Goal: Task Accomplishment & Management: Manage account settings

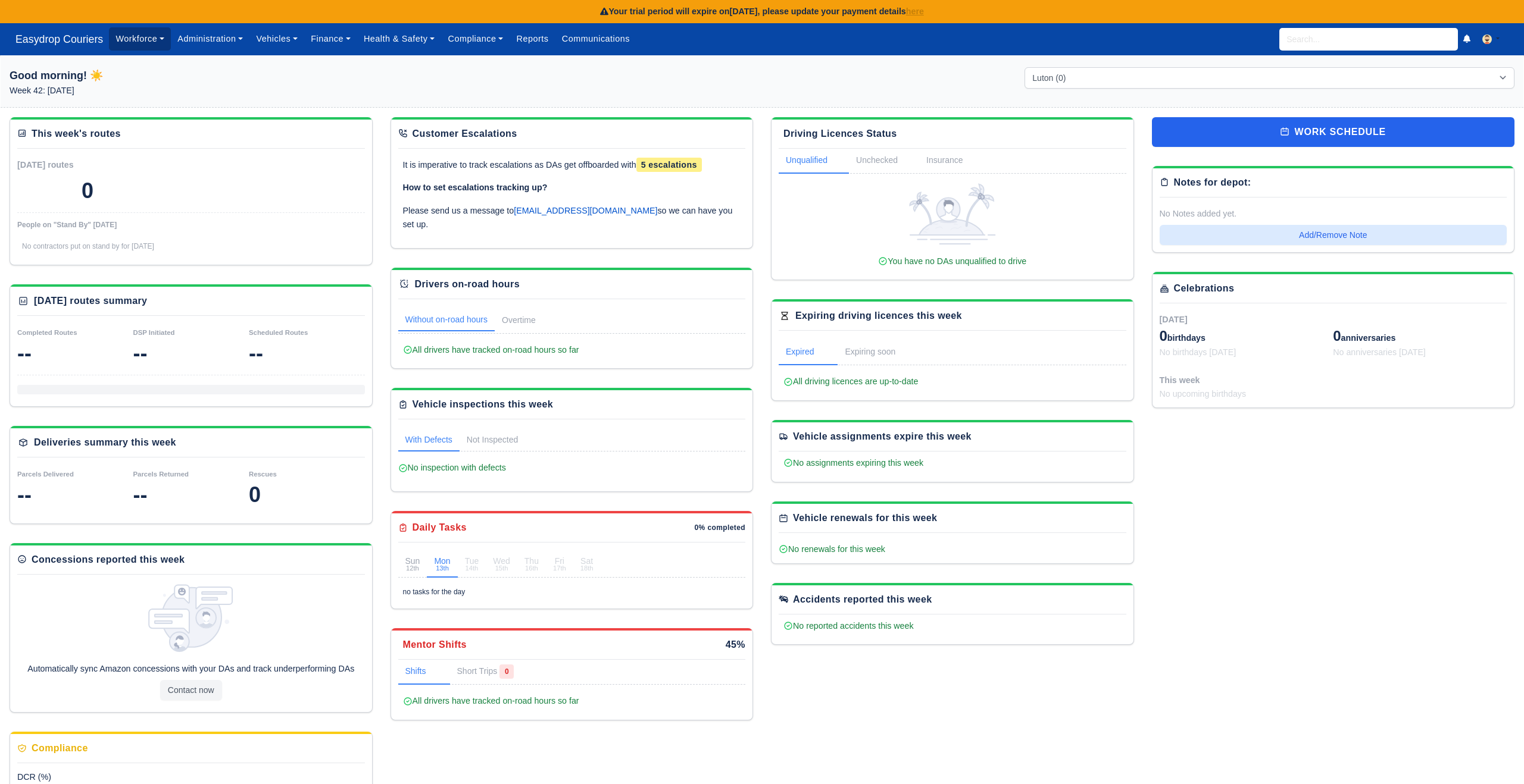
click at [143, 40] on link "Workforce" at bounding box center [140, 38] width 61 height 23
click at [206, 40] on link "Administration" at bounding box center [210, 38] width 78 height 23
click at [594, 37] on link "Communications" at bounding box center [596, 38] width 82 height 23
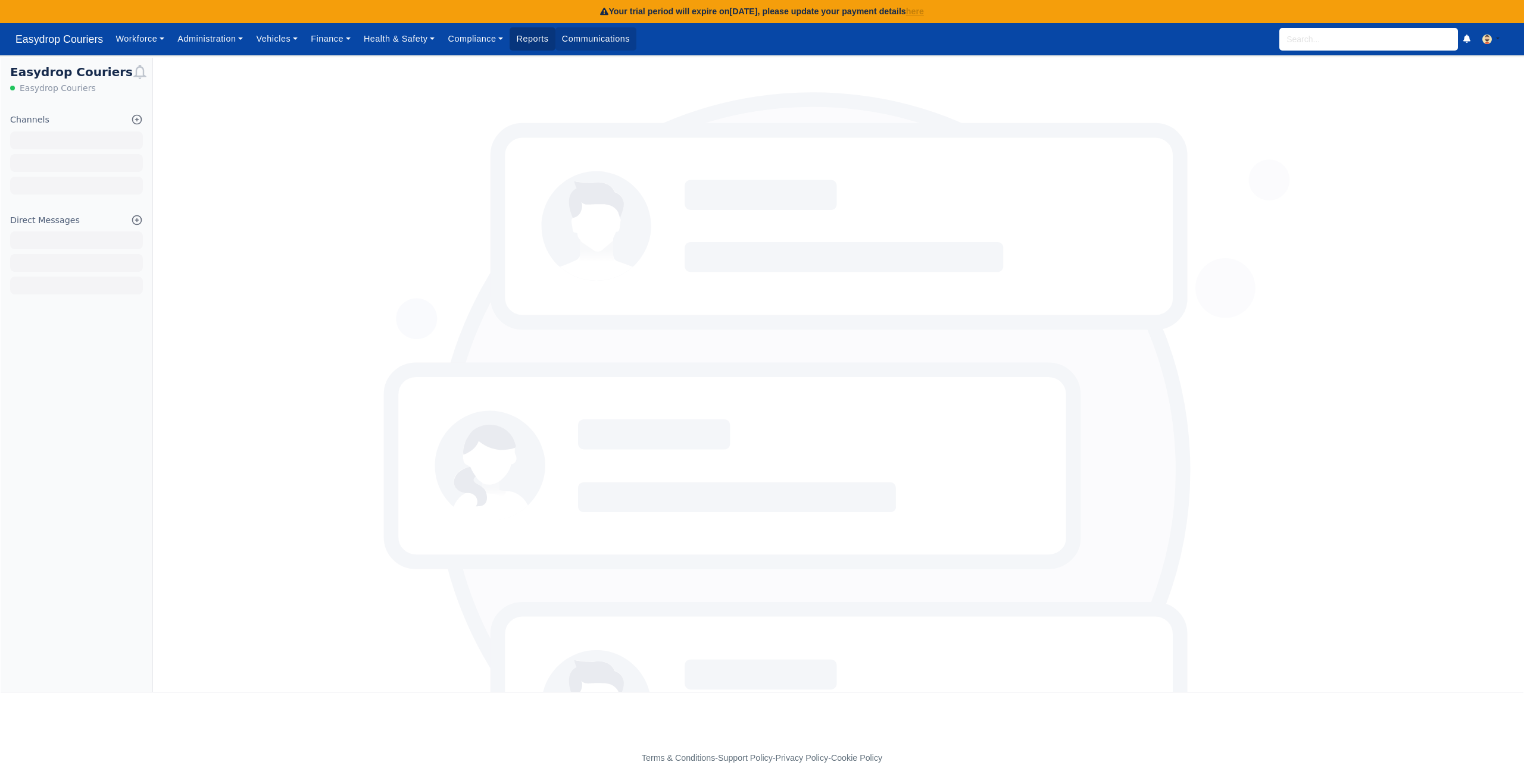
click at [544, 40] on link "Reports" at bounding box center [532, 38] width 46 height 23
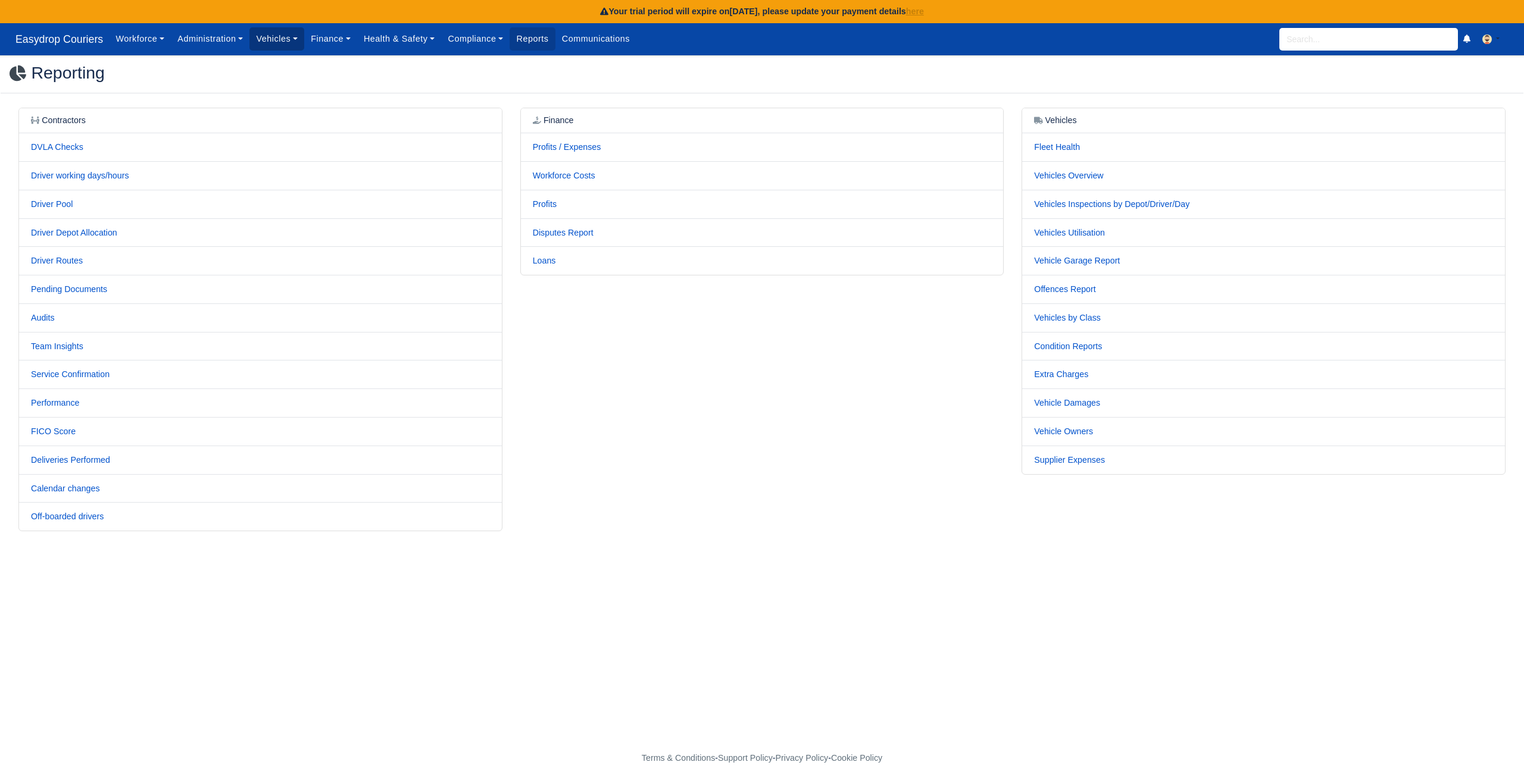
click at [283, 35] on link "Vehicles" at bounding box center [277, 38] width 55 height 23
click at [275, 63] on link "Fleet" at bounding box center [303, 64] width 97 height 25
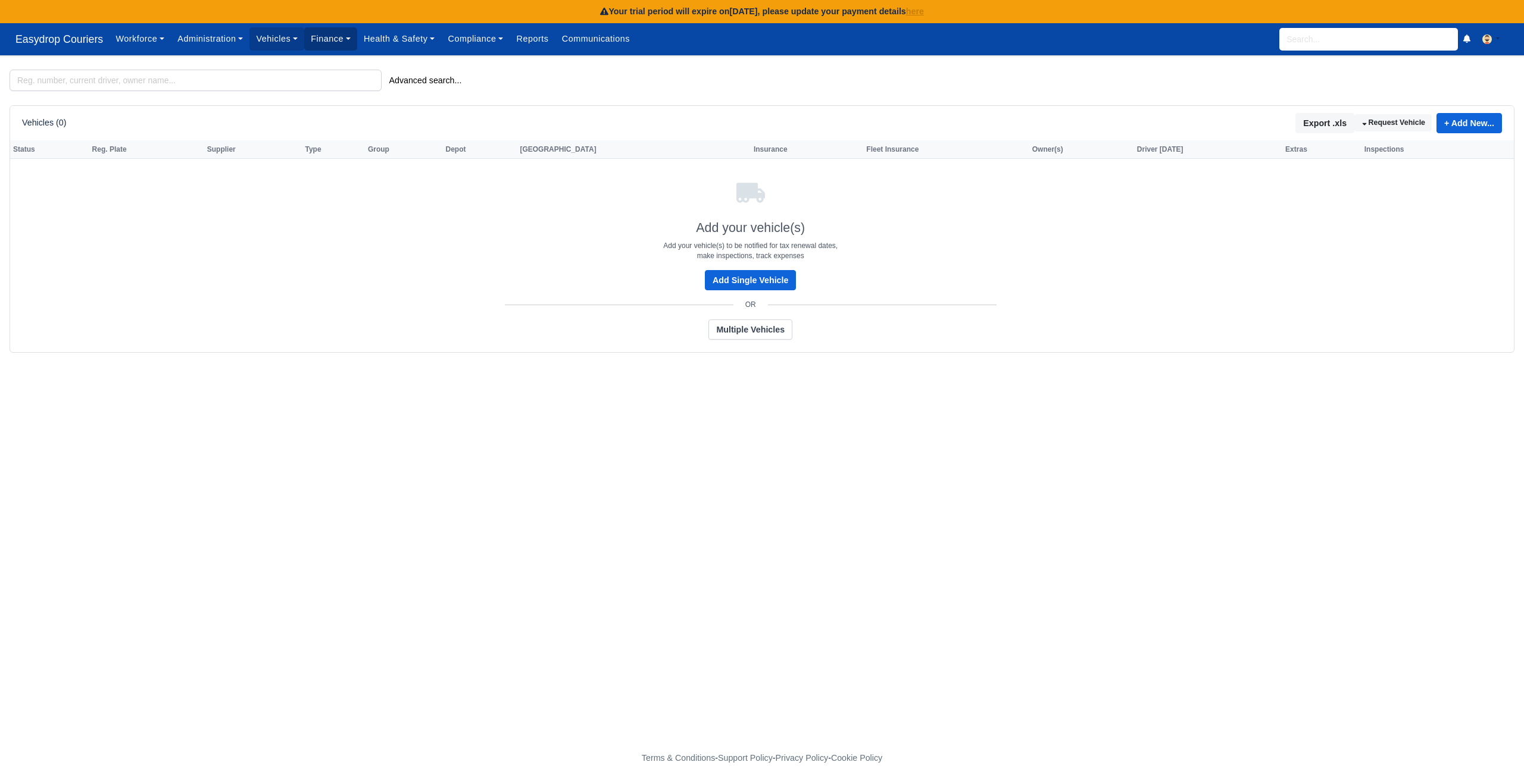
click at [343, 40] on link "Finance" at bounding box center [331, 38] width 53 height 23
click at [126, 39] on link "Workforce" at bounding box center [140, 38] width 61 height 23
click at [377, 228] on h4 "Add your vehicle(s)" at bounding box center [750, 228] width 1475 height 16
click at [70, 40] on span "Easydrop Couriers" at bounding box center [59, 39] width 100 height 24
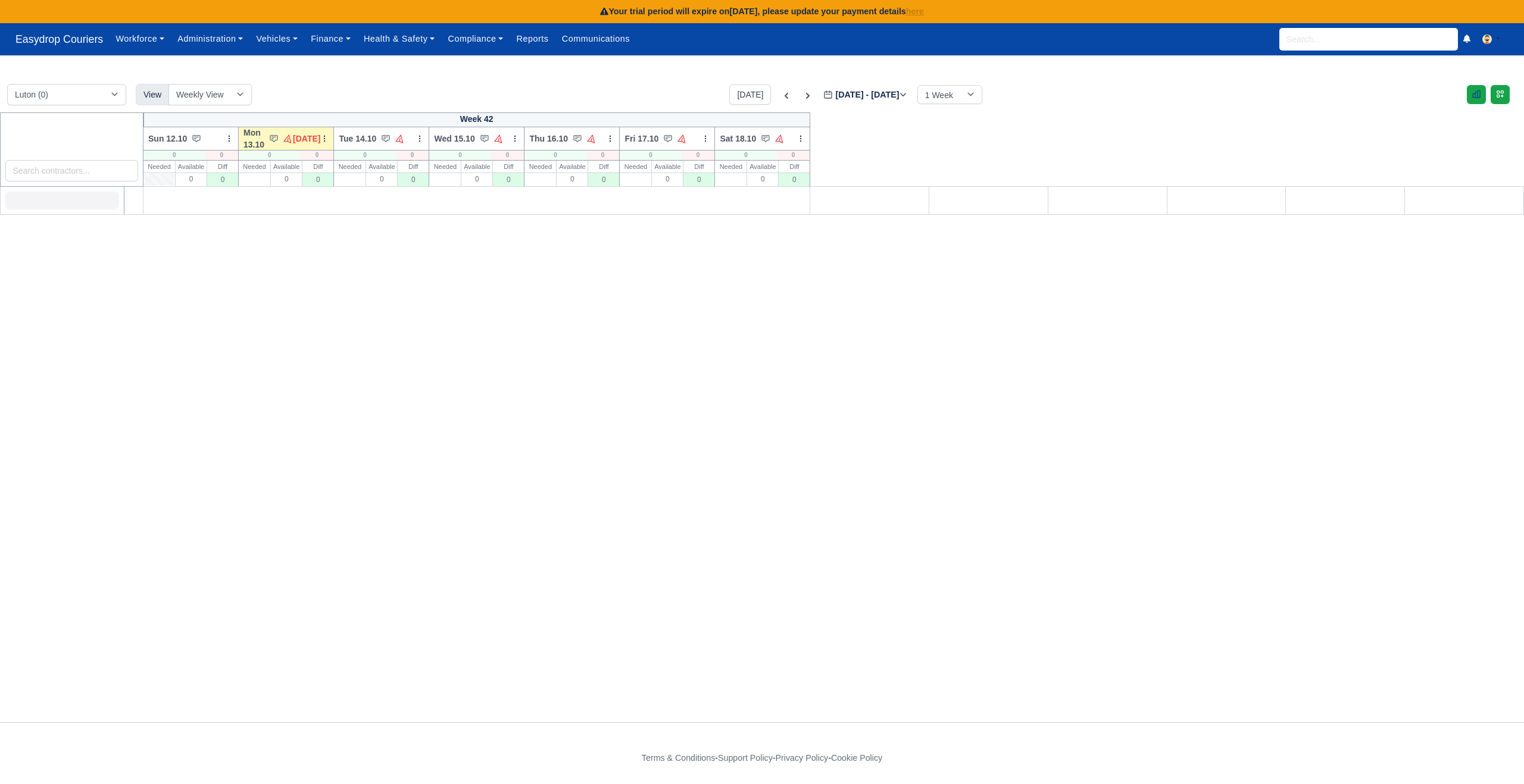
click at [1475, 95] on icon at bounding box center [1476, 94] width 9 height 9
click at [483, 43] on link "Compliance" at bounding box center [474, 38] width 68 height 23
click at [480, 62] on link "Compliance Dashboard" at bounding box center [499, 64] width 106 height 25
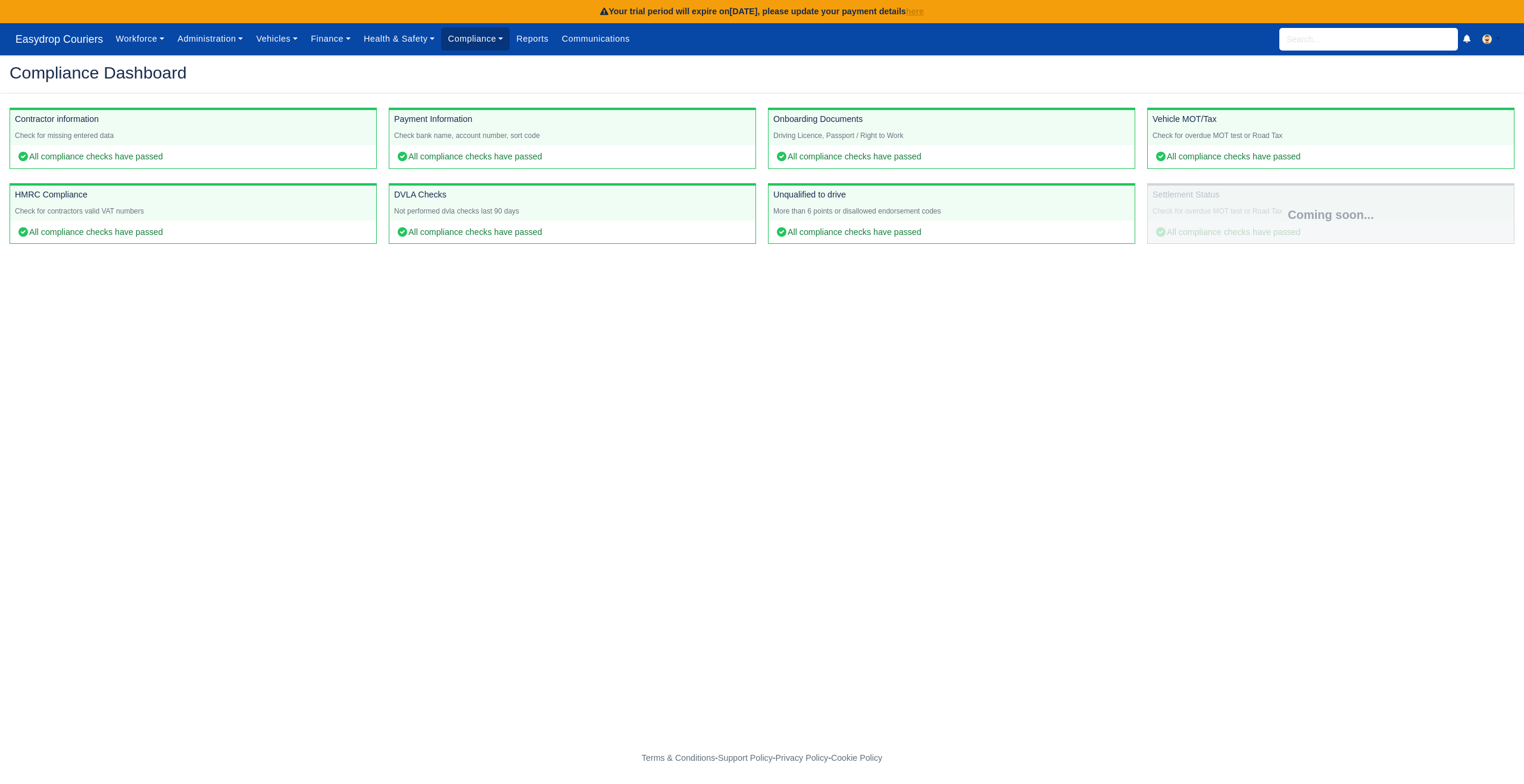
click at [507, 42] on link "Compliance" at bounding box center [474, 38] width 68 height 23
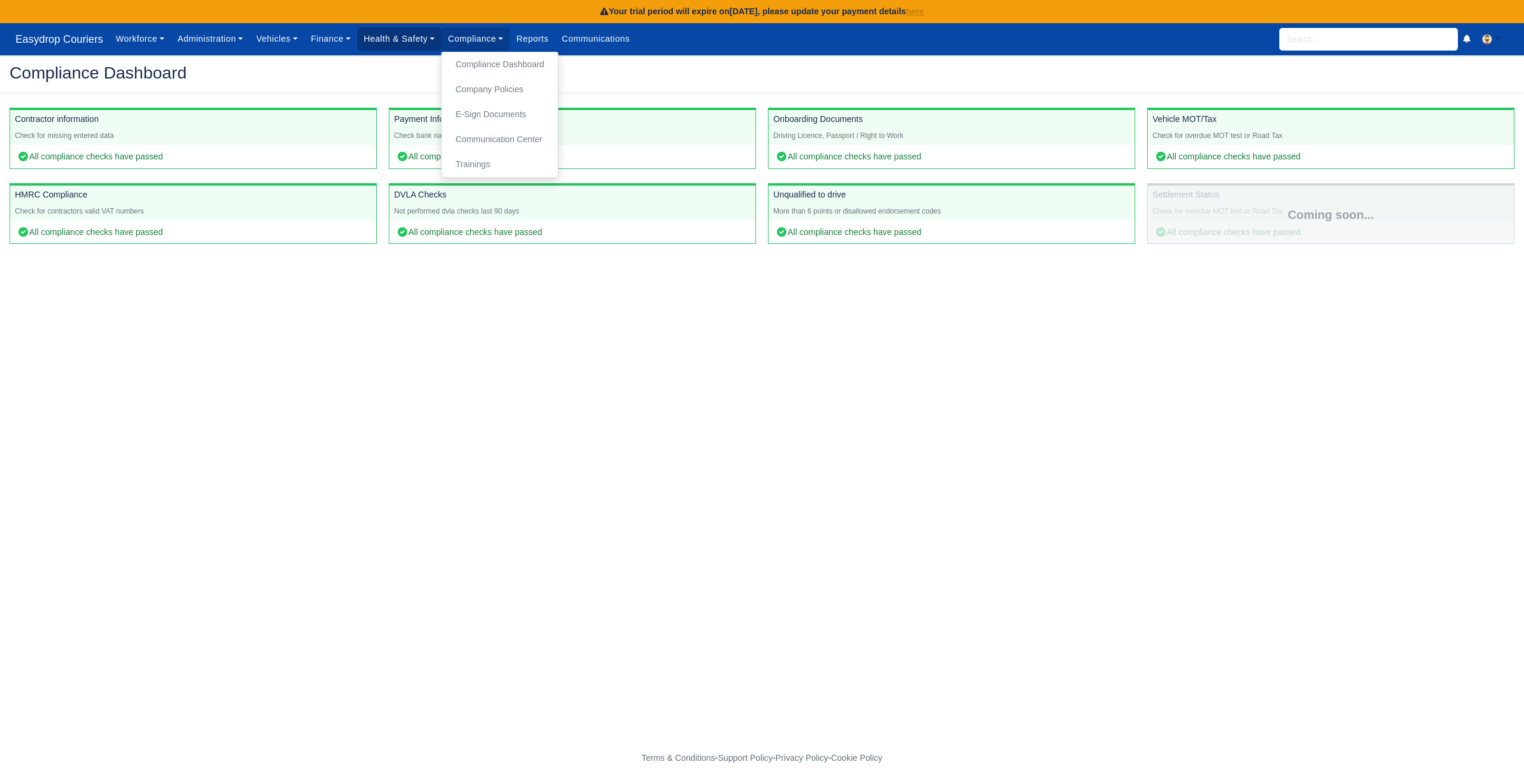
click at [404, 42] on link "Health & Safety" at bounding box center [399, 38] width 85 height 23
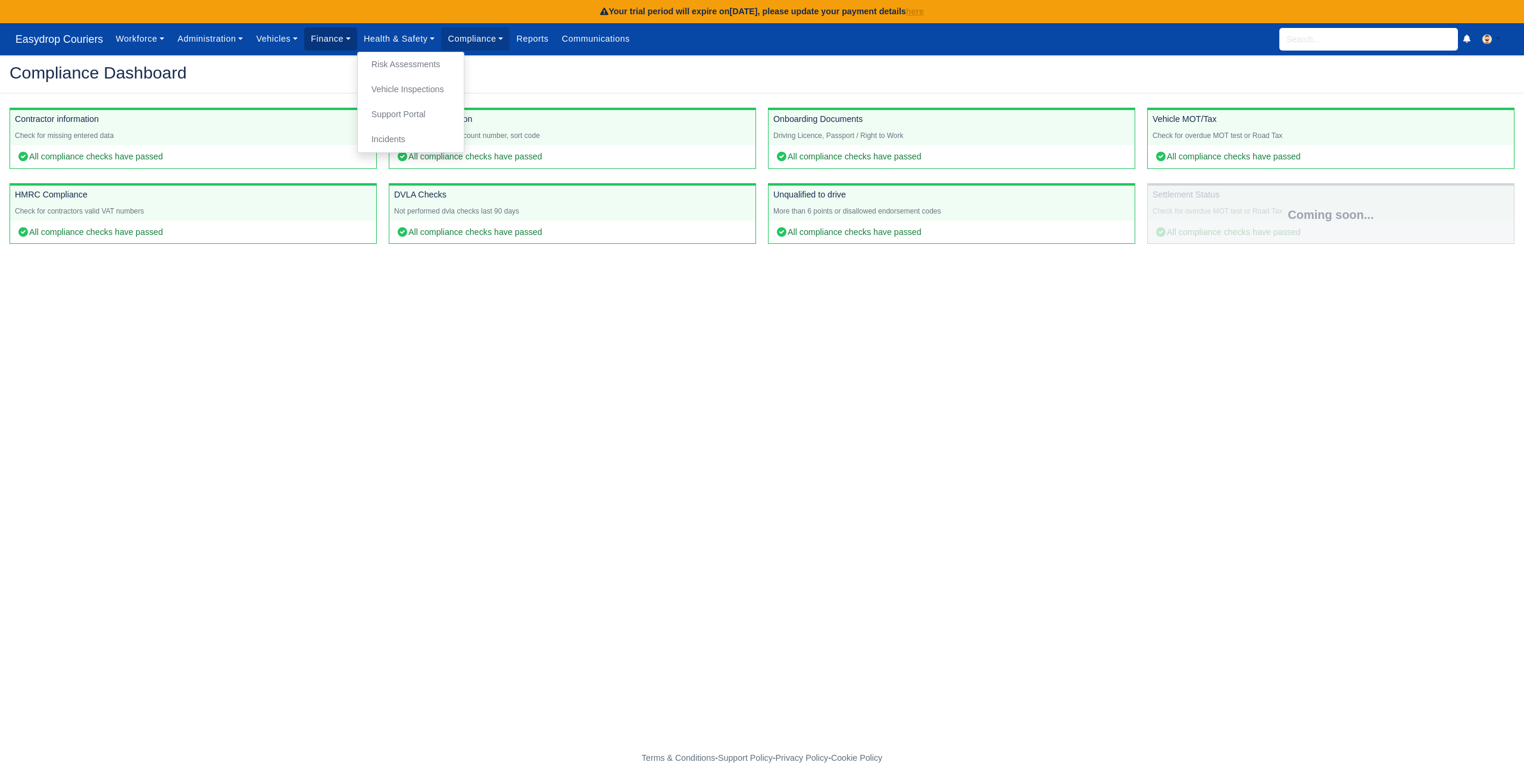
click at [337, 35] on link "Finance" at bounding box center [331, 38] width 53 height 23
click at [337, 66] on link "Invoices" at bounding box center [358, 64] width 97 height 25
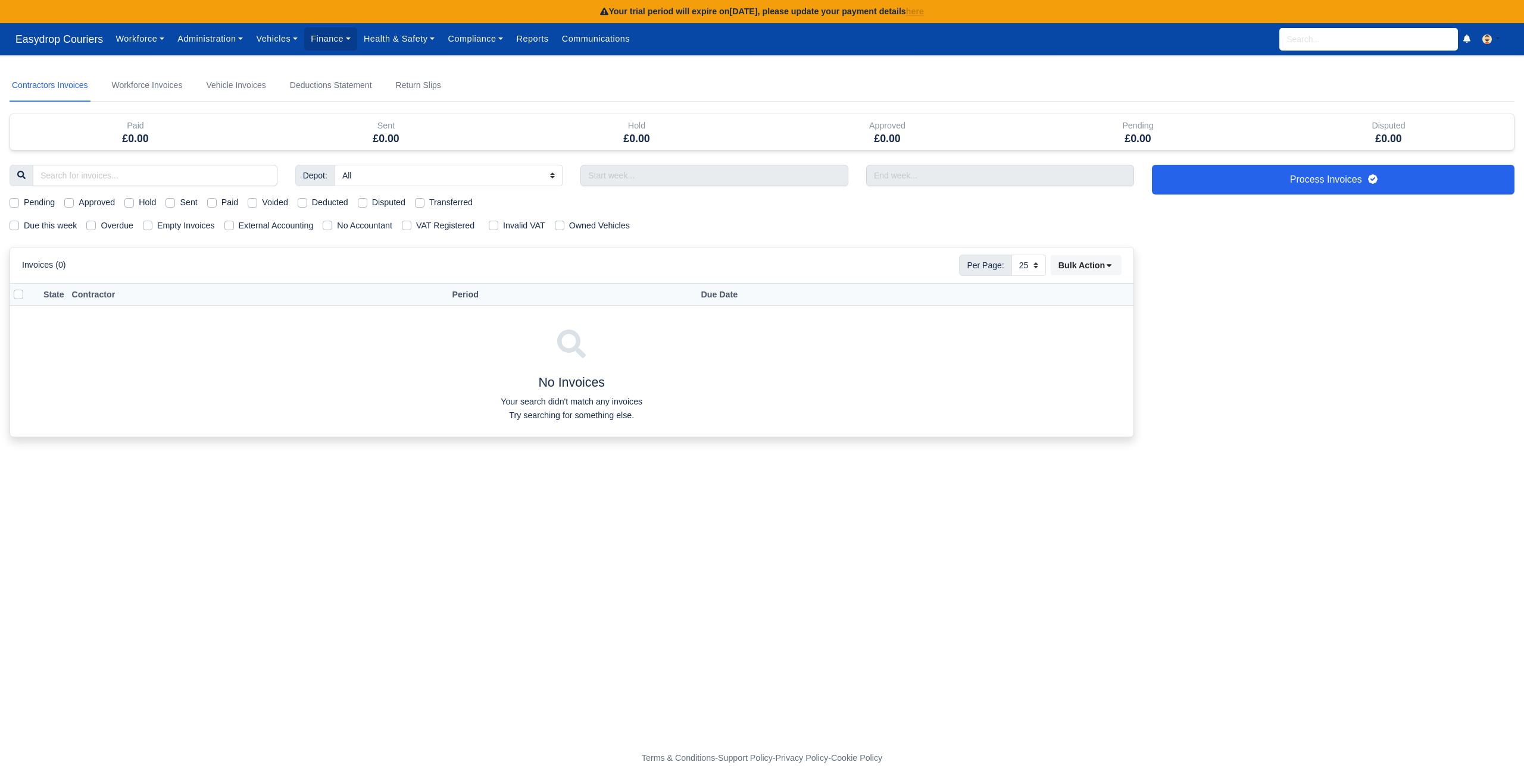
select select "25"
click at [265, 39] on link "Vehicles" at bounding box center [277, 38] width 55 height 23
click at [268, 67] on link "Fleet" at bounding box center [303, 64] width 97 height 25
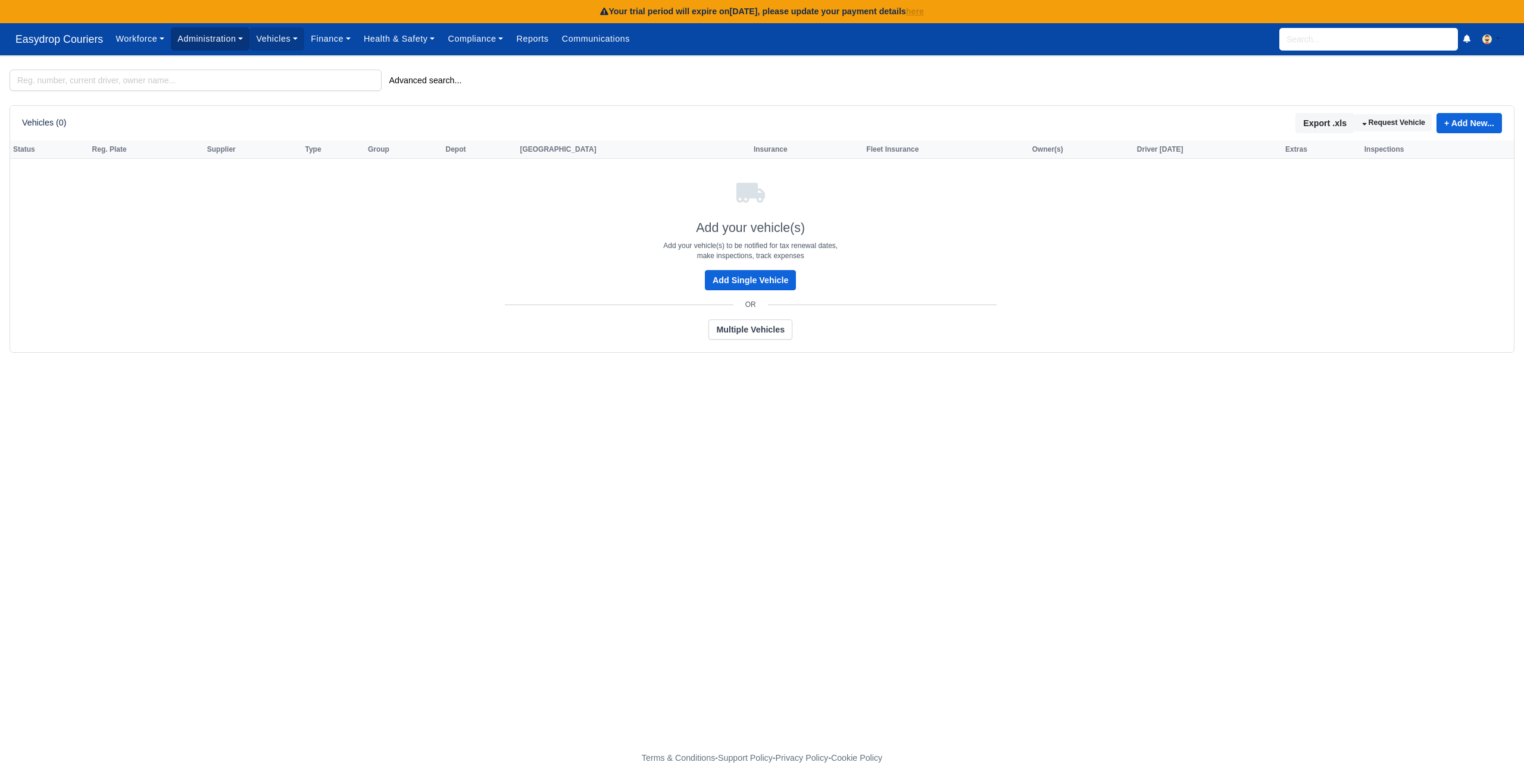
click at [223, 42] on link "Administration" at bounding box center [210, 38] width 78 height 23
click at [217, 115] on link "Management" at bounding box center [225, 115] width 97 height 25
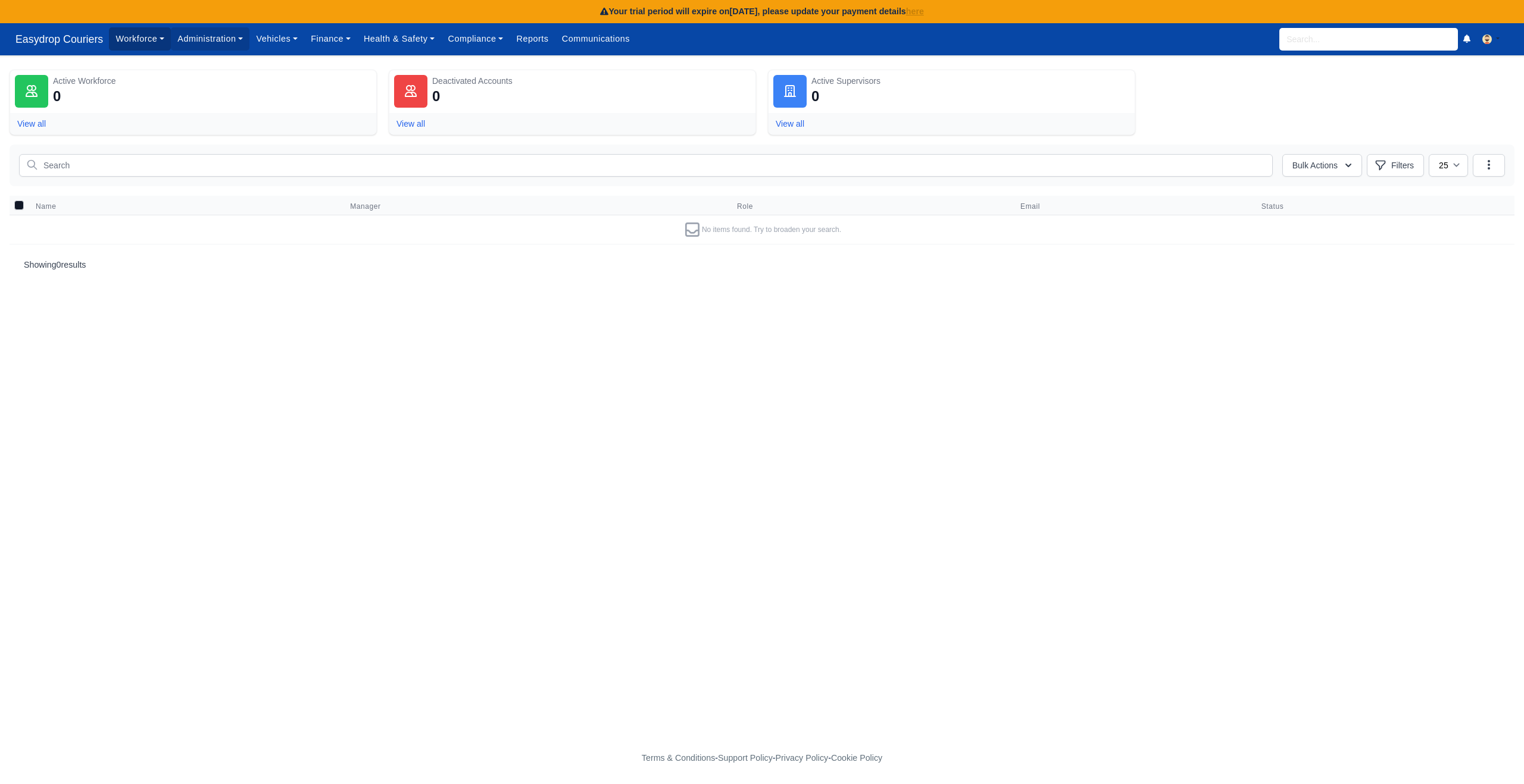
click at [164, 39] on link "Workforce" at bounding box center [140, 38] width 61 height 23
click at [188, 141] on link "Daily Attendance" at bounding box center [163, 140] width 97 height 25
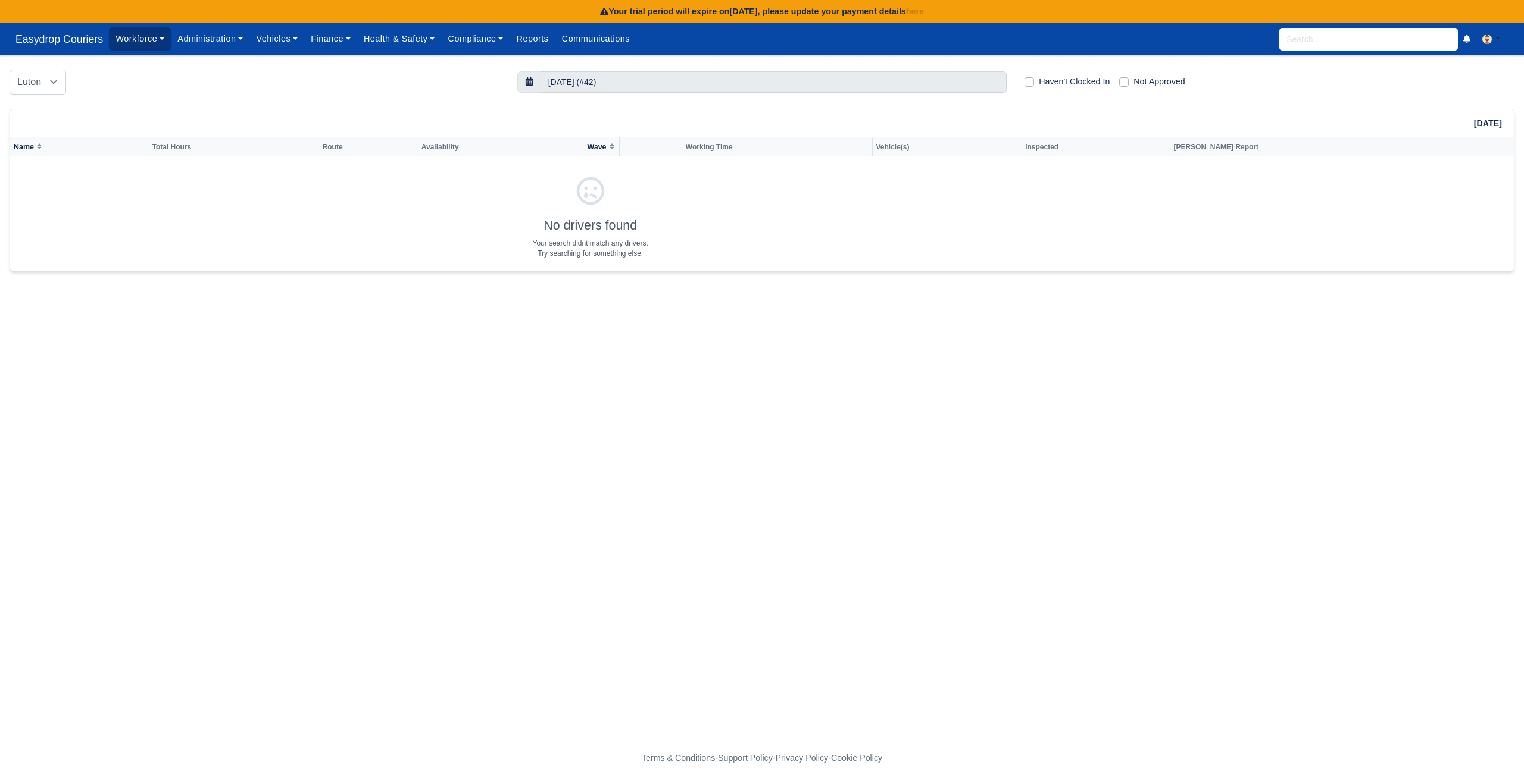
click at [159, 42] on link "Workforce" at bounding box center [140, 38] width 61 height 23
click at [238, 35] on link "Administration" at bounding box center [210, 38] width 78 height 23
click at [301, 40] on link "Vehicles" at bounding box center [277, 38] width 55 height 23
click at [290, 166] on link "Forms" at bounding box center [303, 165] width 97 height 25
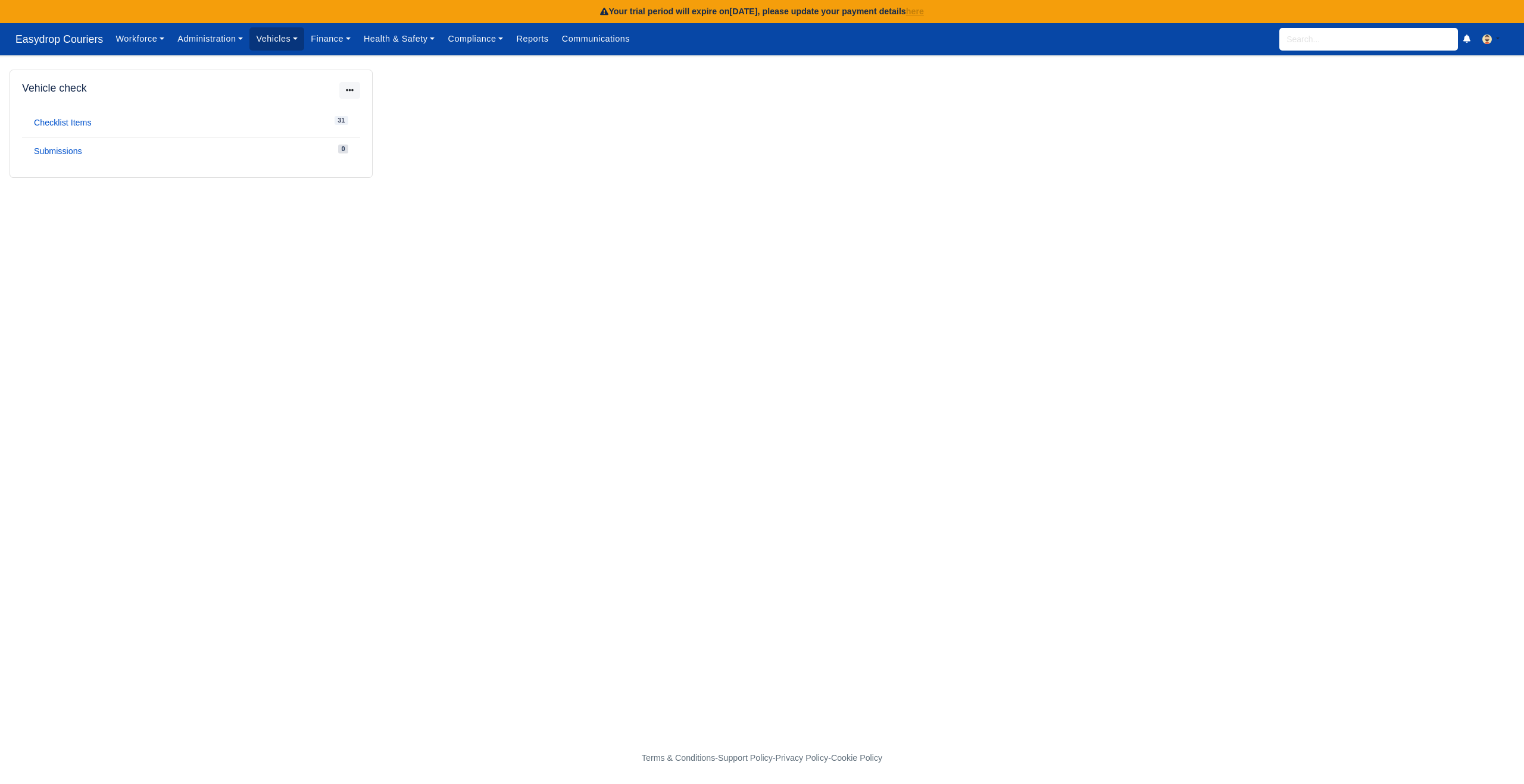
click at [291, 37] on link "Vehicles" at bounding box center [277, 38] width 55 height 23
click at [226, 46] on link "Administration" at bounding box center [210, 38] width 78 height 23
click at [217, 116] on link "Management" at bounding box center [225, 115] width 97 height 25
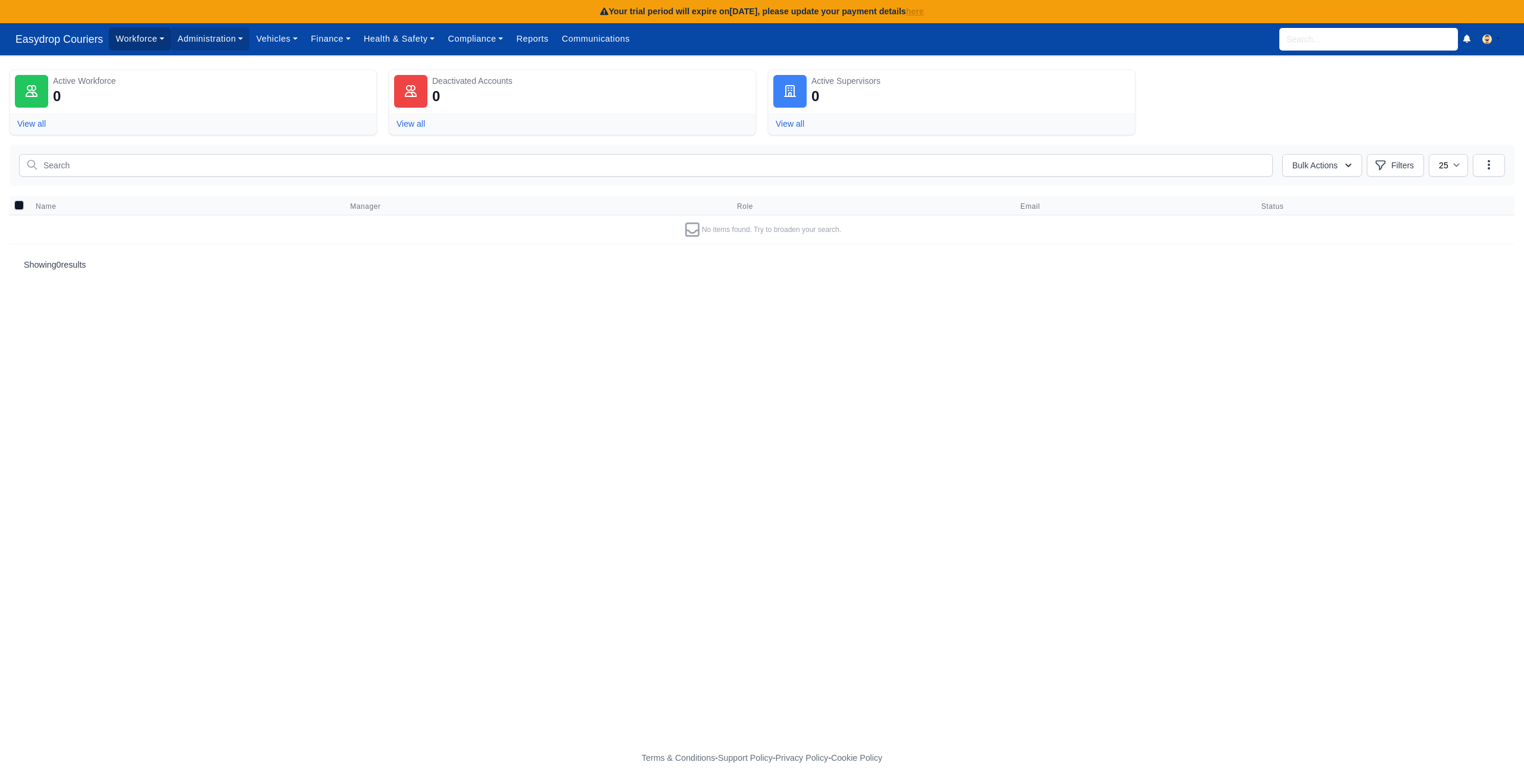
click at [162, 34] on link "Workforce" at bounding box center [140, 38] width 61 height 23
click at [150, 187] on link "Onboardings" at bounding box center [163, 189] width 97 height 25
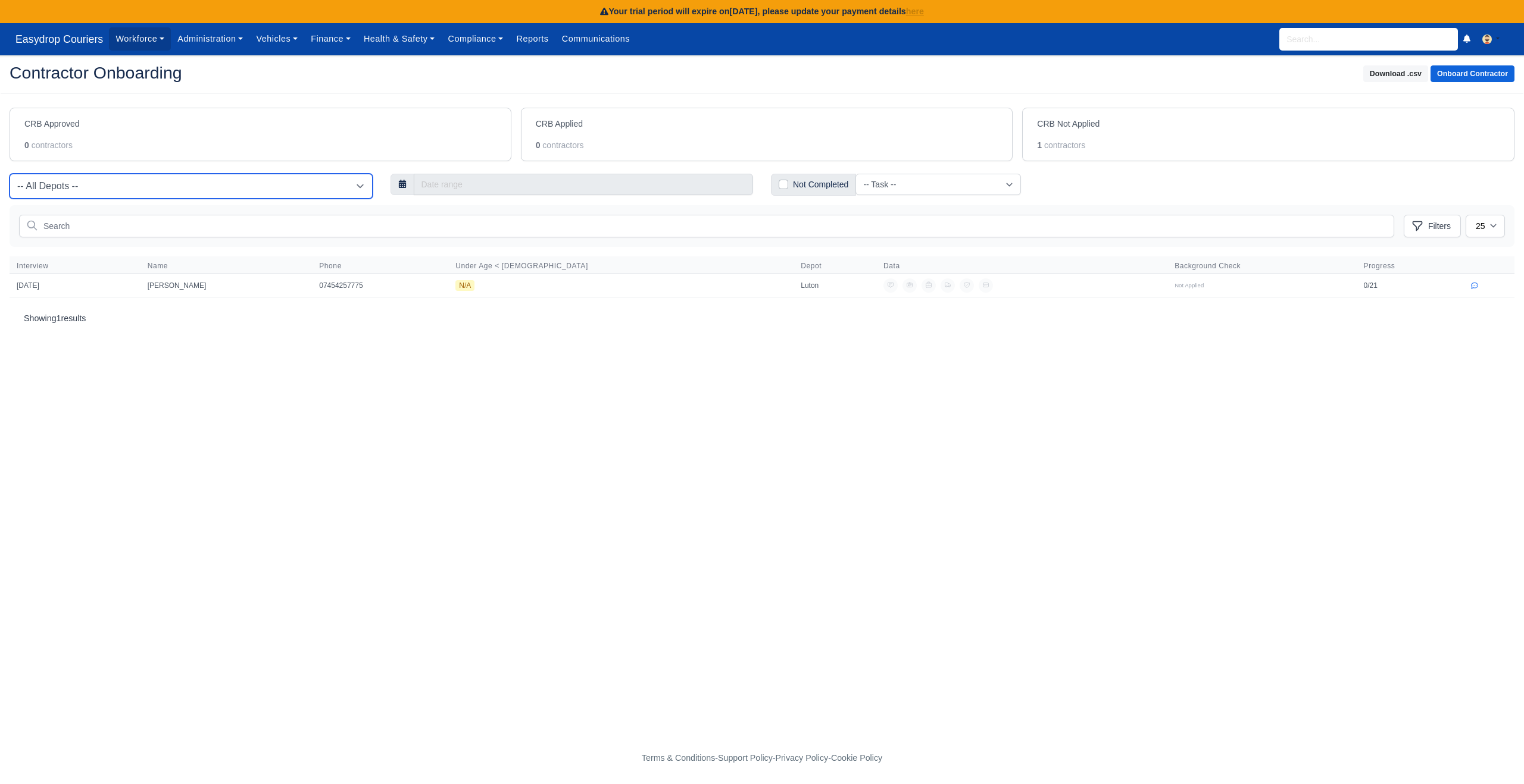
click at [184, 194] on select "-- All Depots -- [GEOGRAPHIC_DATA]" at bounding box center [191, 186] width 363 height 25
click at [9, 174] on select "-- All Depots -- [GEOGRAPHIC_DATA]" at bounding box center [191, 186] width 363 height 25
click at [176, 196] on select "-- All Depots -- [GEOGRAPHIC_DATA]" at bounding box center [191, 186] width 363 height 25
select select "1"
click at [9, 174] on select "-- All Depots -- [GEOGRAPHIC_DATA]" at bounding box center [191, 186] width 363 height 25
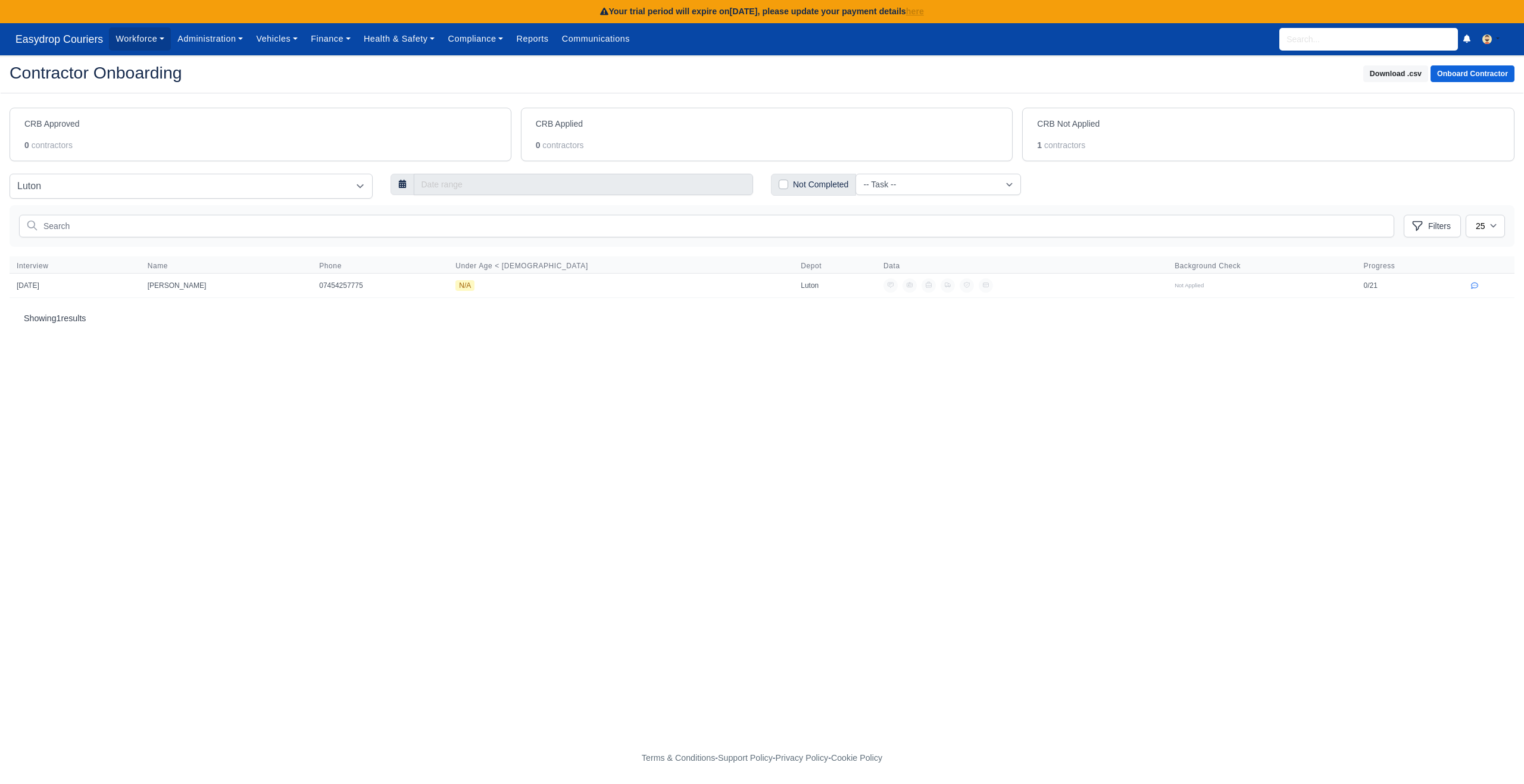
click at [170, 467] on main "Contractor Onboarding Download .csv Onboard Contractor CRB Approved 0 contracto…" at bounding box center [762, 401] width 1524 height 663
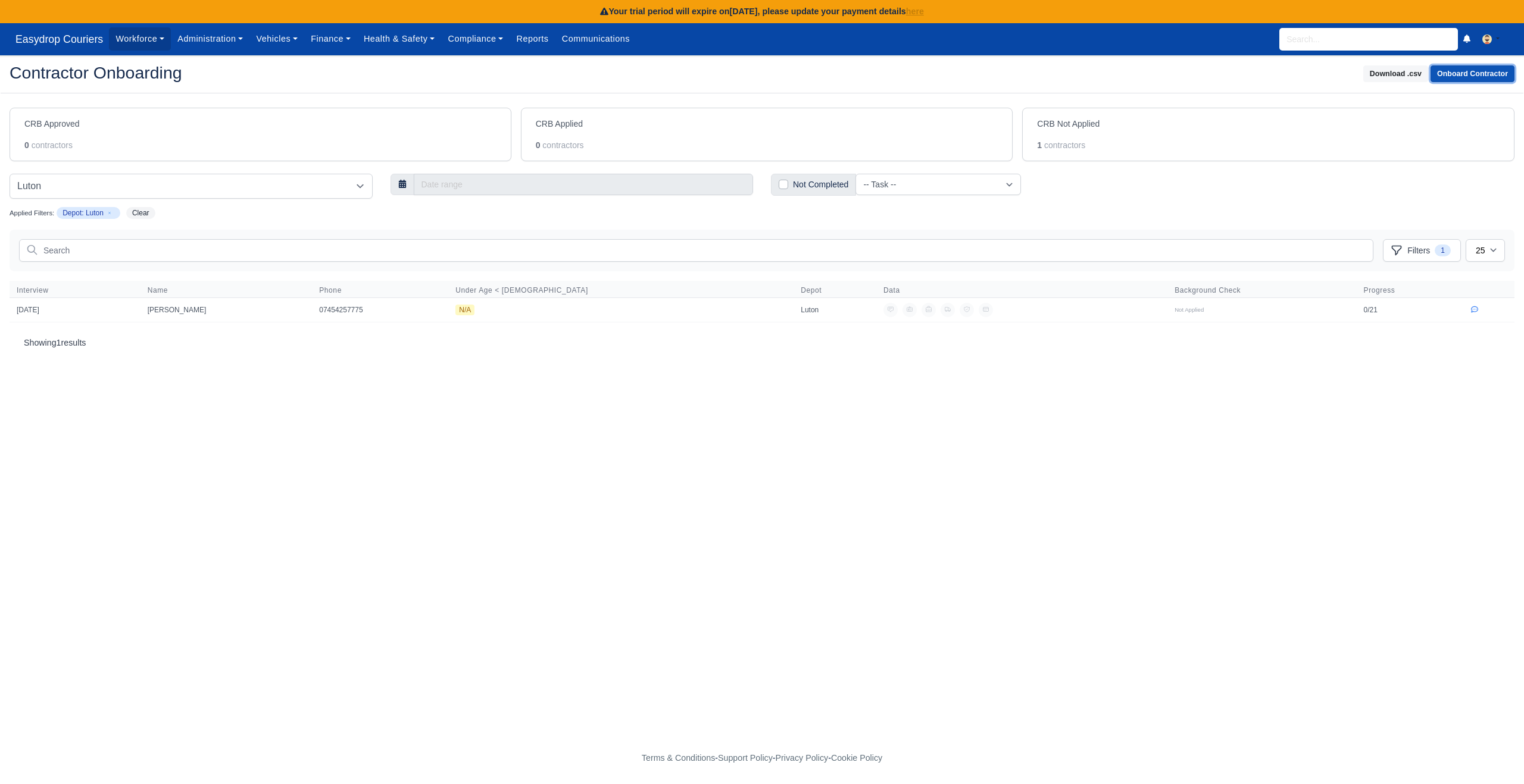
click at [1464, 74] on button "Onboard Contractor" at bounding box center [1472, 74] width 84 height 18
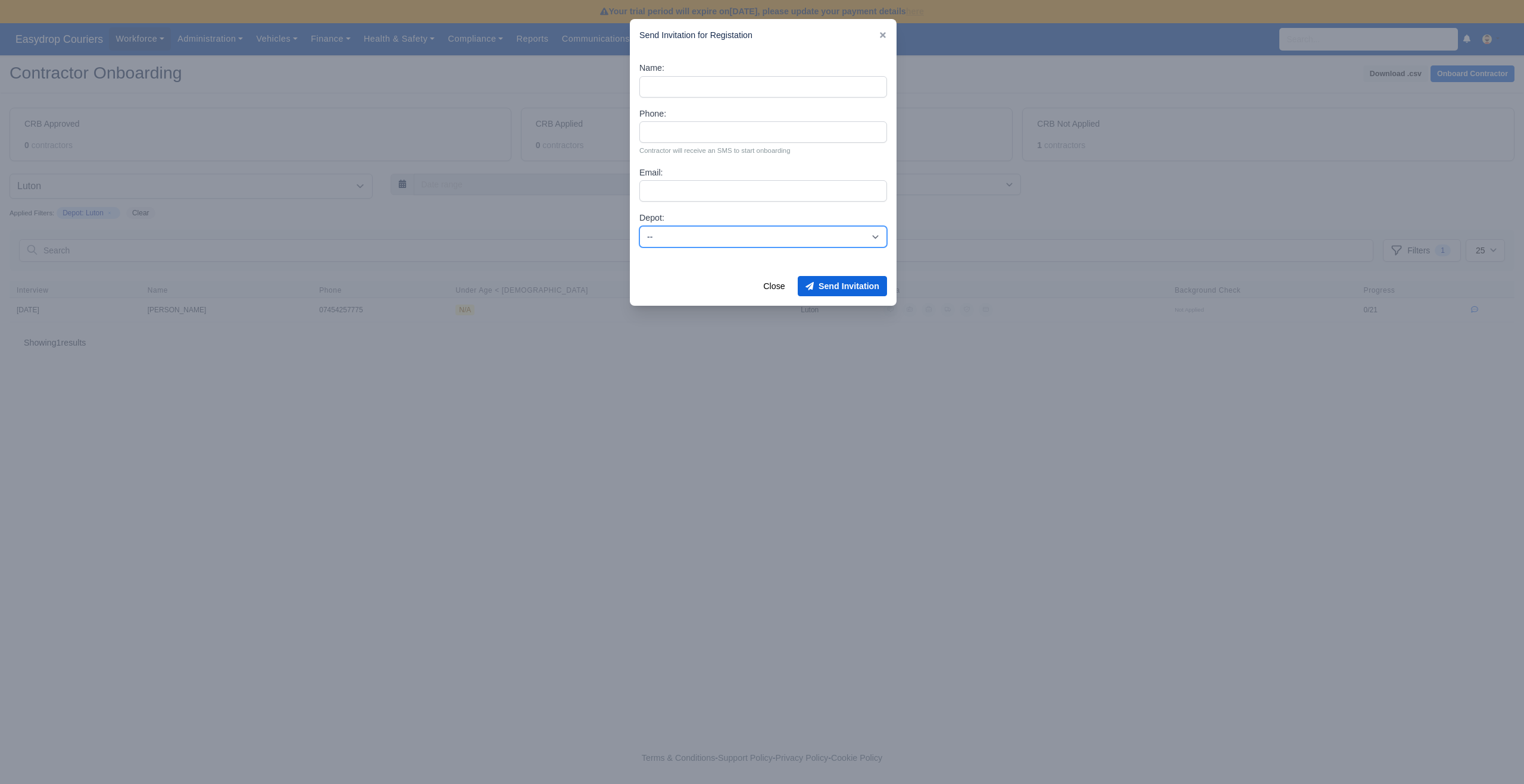
click at [715, 240] on select "-- Luton" at bounding box center [763, 237] width 248 height 21
click at [879, 34] on icon at bounding box center [882, 34] width 8 height 8
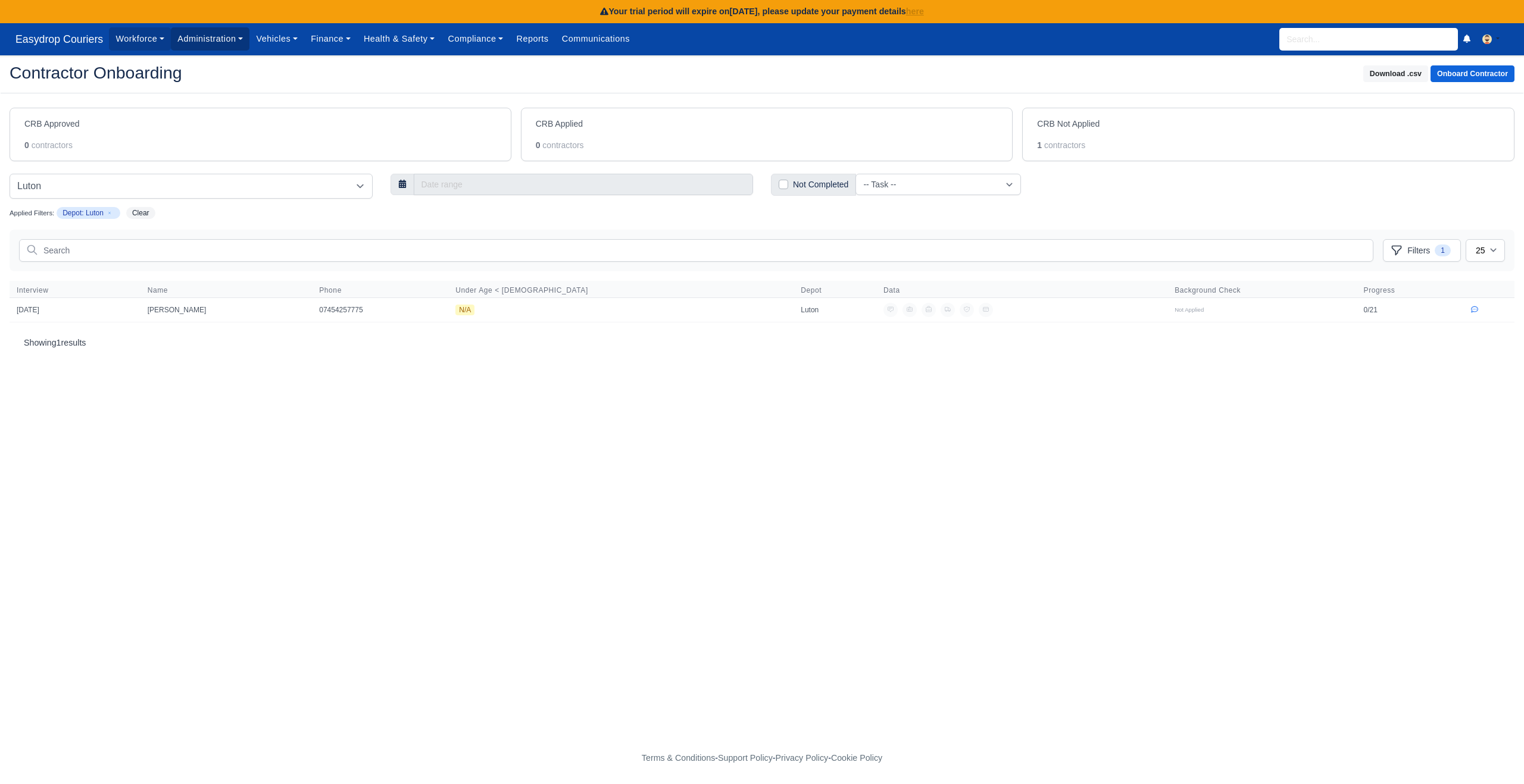
click at [239, 35] on link "Administration" at bounding box center [210, 38] width 78 height 23
click at [207, 186] on link "Metrics" at bounding box center [225, 189] width 97 height 25
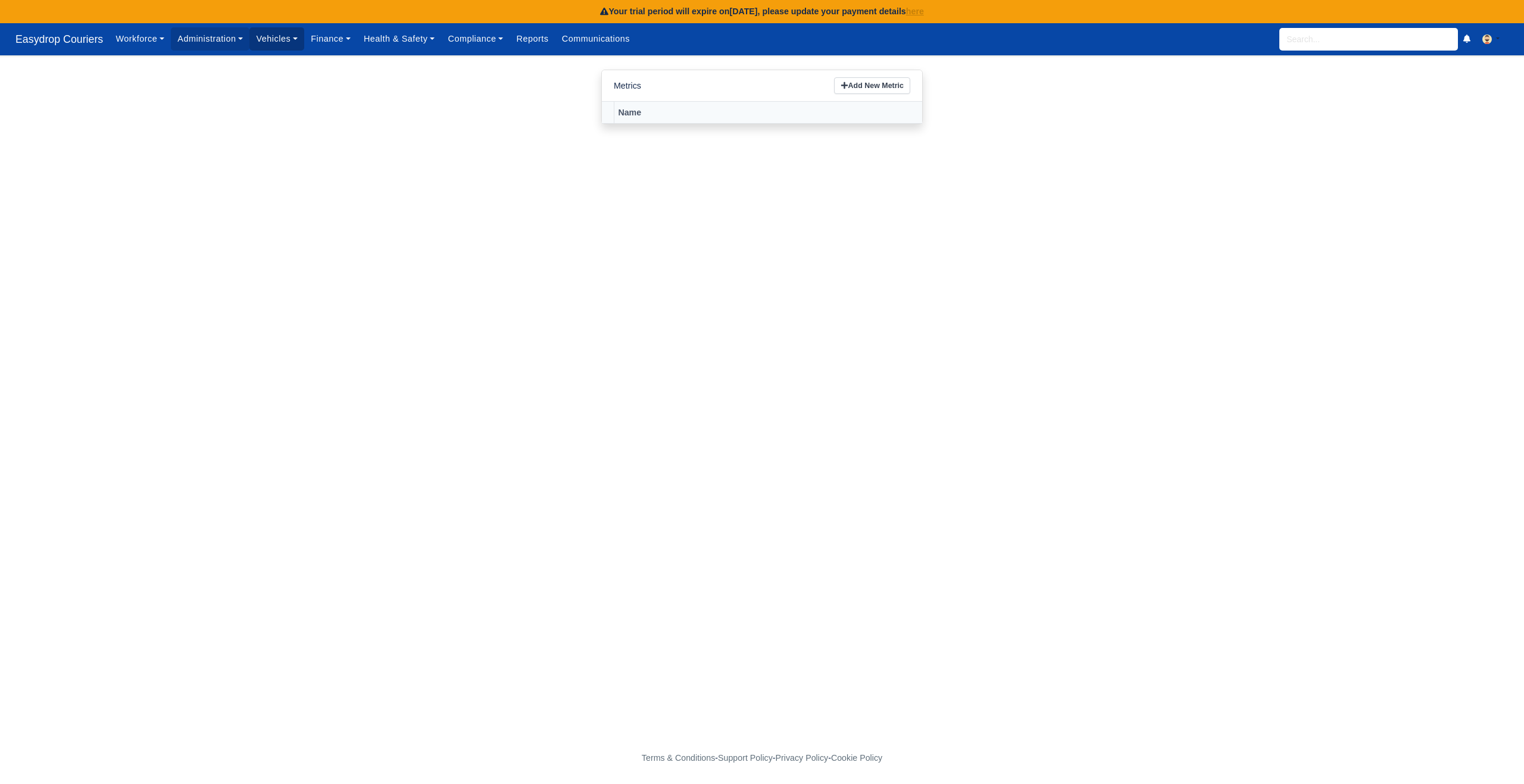
click at [295, 40] on link "Vehicles" at bounding box center [277, 38] width 55 height 23
click at [352, 39] on link "Finance" at bounding box center [331, 38] width 53 height 23
click at [510, 40] on link "Compliance" at bounding box center [474, 38] width 68 height 23
click at [495, 117] on link "E-Sign Documents" at bounding box center [499, 115] width 106 height 25
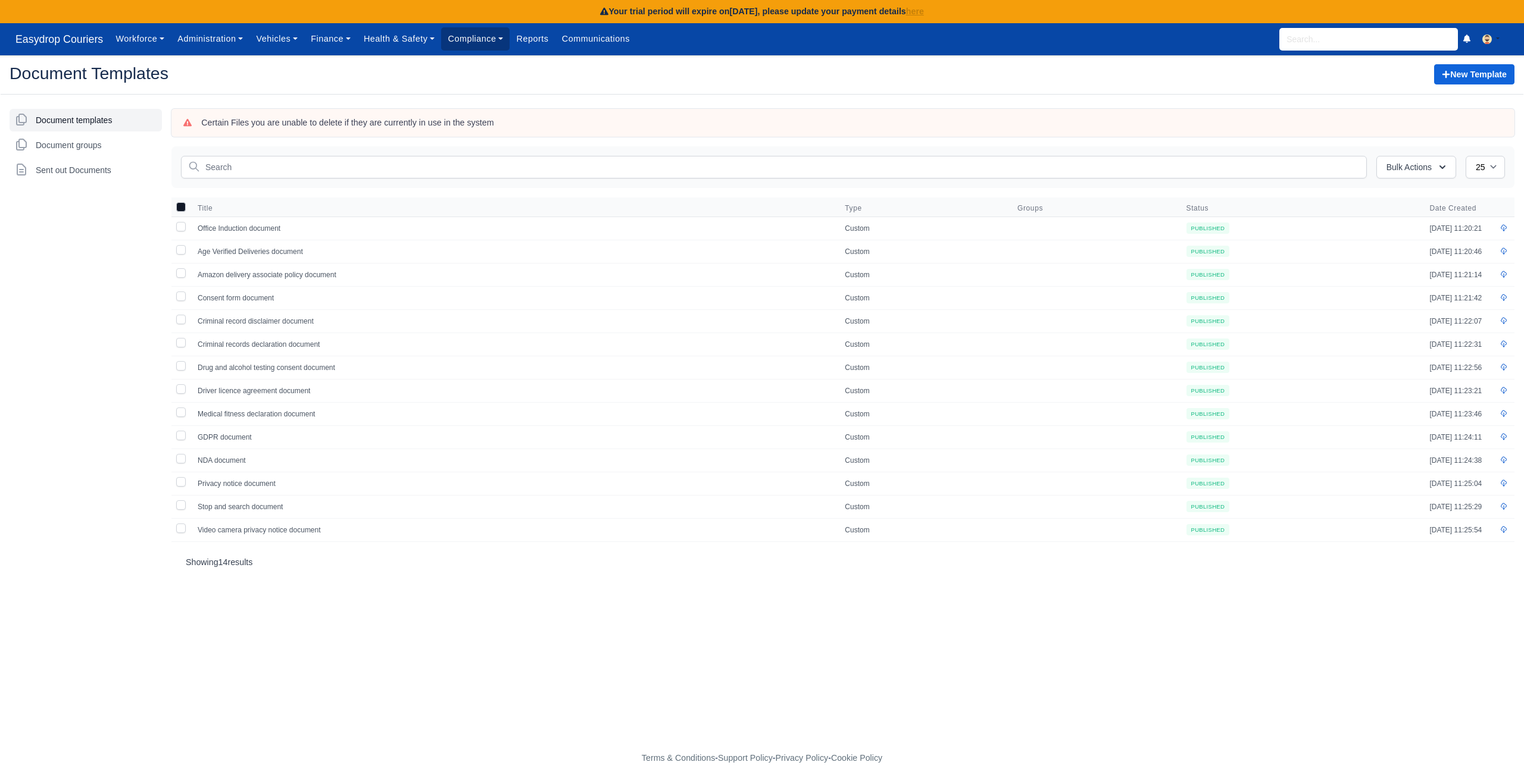
click at [510, 40] on link "Compliance" at bounding box center [474, 38] width 68 height 23
click at [555, 34] on link "Reports" at bounding box center [532, 38] width 46 height 23
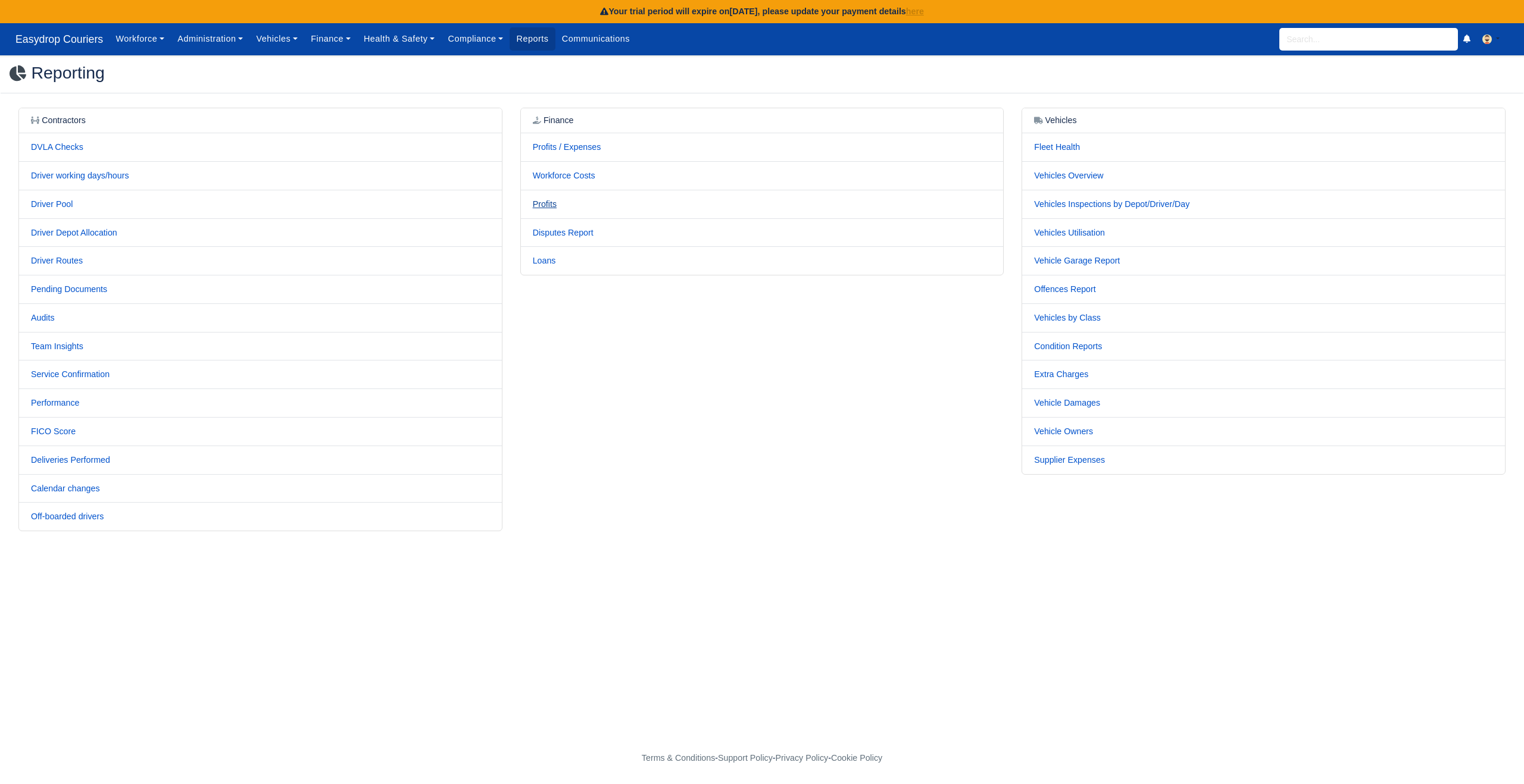
click at [549, 205] on link "Profits" at bounding box center [545, 204] width 24 height 9
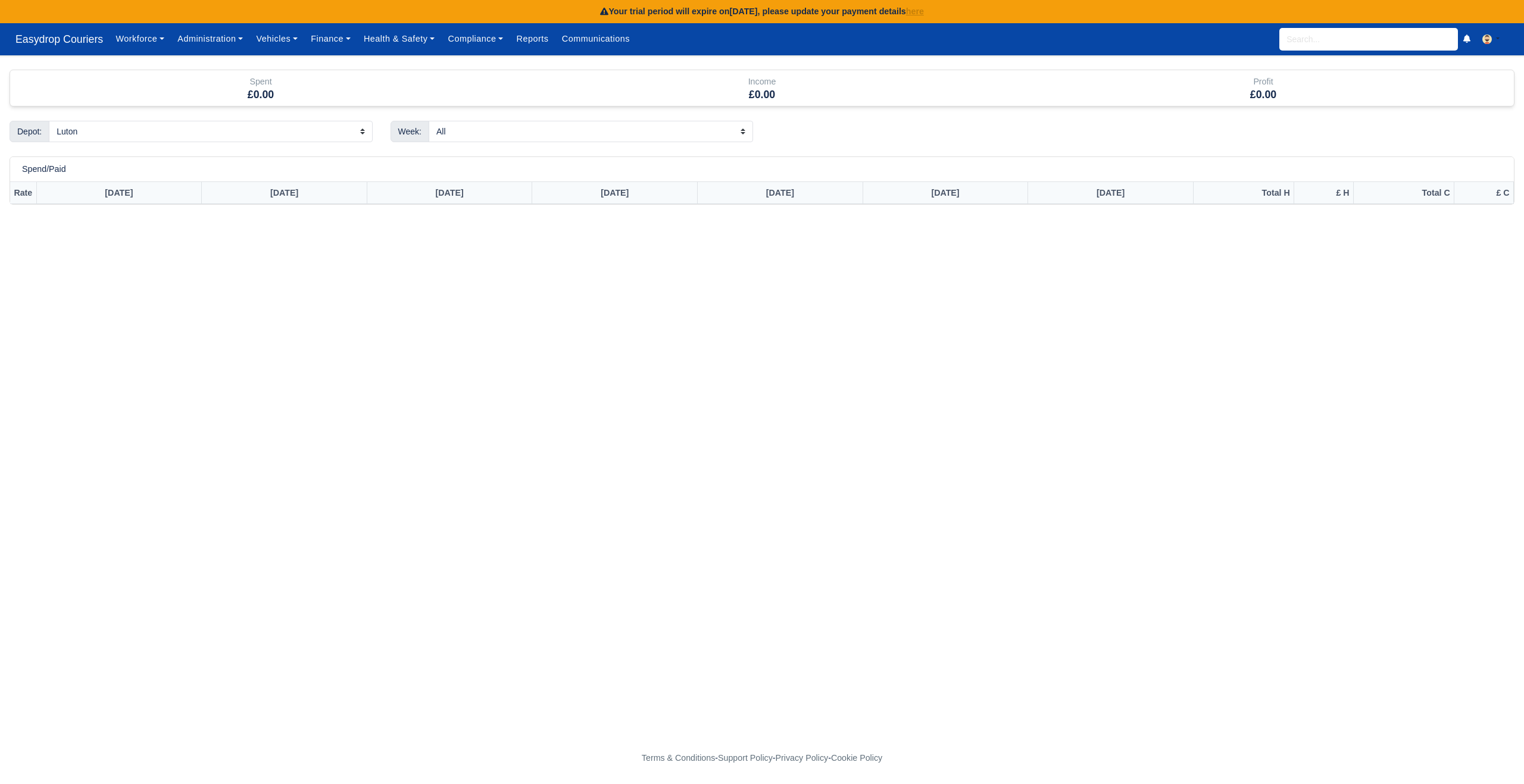
select select "2025-10-18"
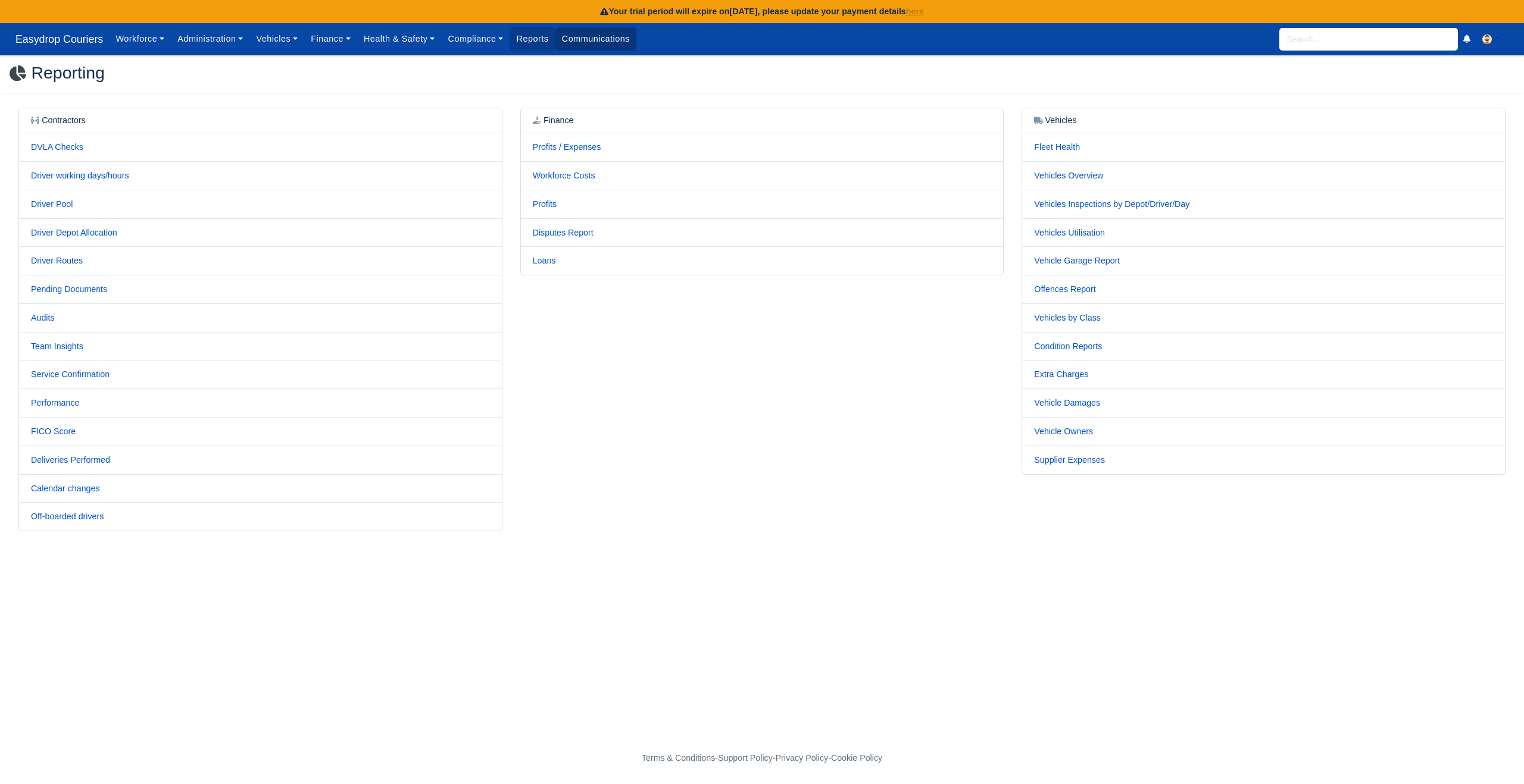
click at [598, 42] on link "Communications" at bounding box center [596, 38] width 82 height 23
